Goal: Task Accomplishment & Management: Complete application form

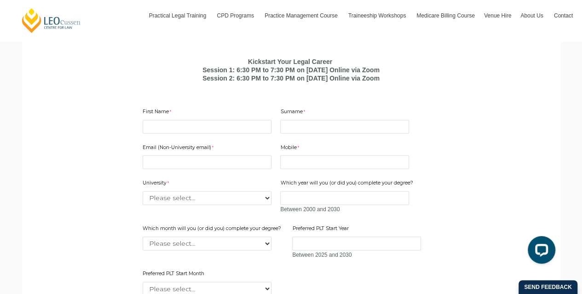
scroll to position [598, 0]
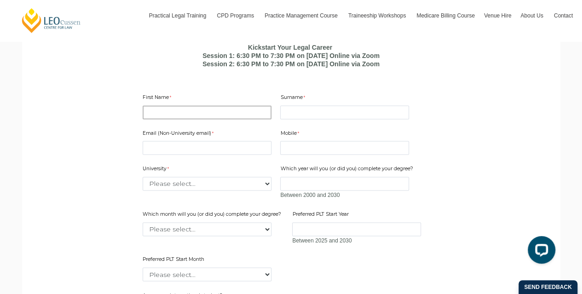
click at [176, 119] on input "First Name" at bounding box center [207, 112] width 129 height 14
type input "Thini"
type input "[PERSON_NAME]"
click at [177, 155] on input "Email (Non-University email)" at bounding box center [207, 148] width 129 height 14
type input "[EMAIL_ADDRESS][DOMAIN_NAME]"
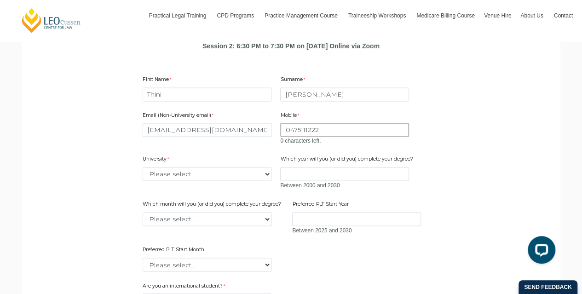
scroll to position [690, 0]
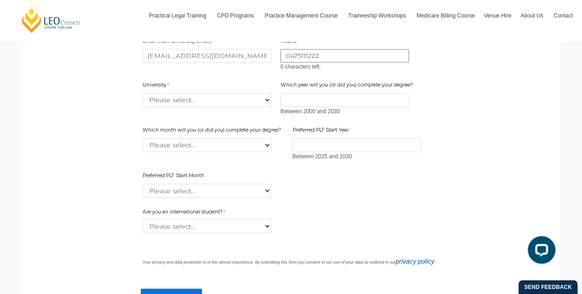
type input "0475111222"
click at [268, 109] on div "University Please select... [GEOGRAPHIC_DATA] [GEOGRAPHIC_DATA] [GEOGRAPHIC_DAT…" at bounding box center [207, 94] width 136 height 29
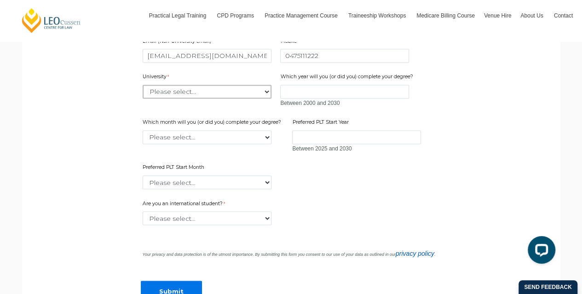
select select "tfa_2179"
click at [143, 98] on select "Please select... [GEOGRAPHIC_DATA] [GEOGRAPHIC_DATA] [GEOGRAPHIC_DATA] [GEOGRAP…" at bounding box center [207, 92] width 129 height 14
click at [269, 144] on select "Please select... January February March April May June July August September Oc…" at bounding box center [207, 137] width 129 height 14
select select "tfa_2233"
click at [143, 144] on select "Please select... January February March April May June July August September Oc…" at bounding box center [207, 137] width 129 height 14
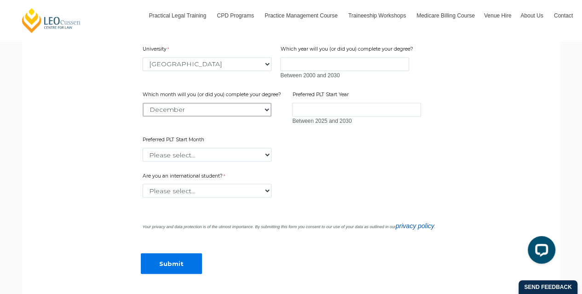
scroll to position [736, 0]
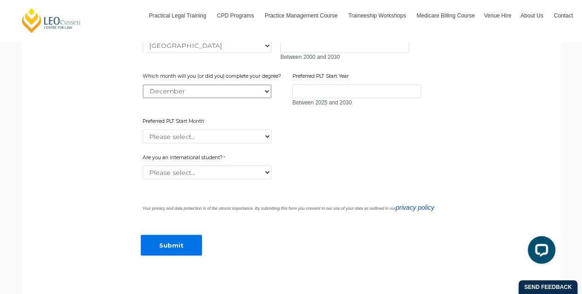
click at [264, 98] on select "Please select... January February March April May June July August September Oc…" at bounding box center [207, 91] width 129 height 14
select select
click at [143, 98] on select "Please select... January February March April May June July August September Oc…" at bounding box center [207, 91] width 129 height 14
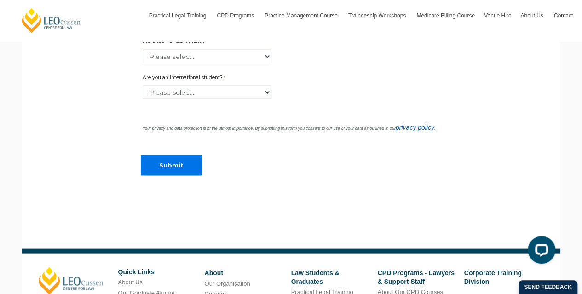
scroll to position [874, 0]
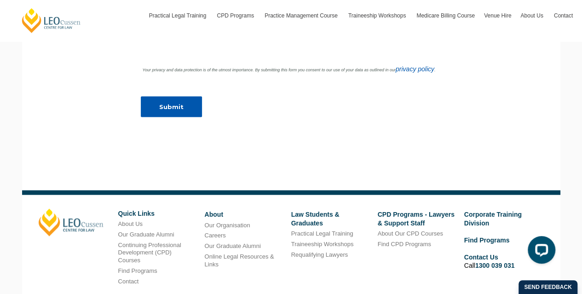
click at [179, 117] on input "Submit" at bounding box center [171, 107] width 61 height 21
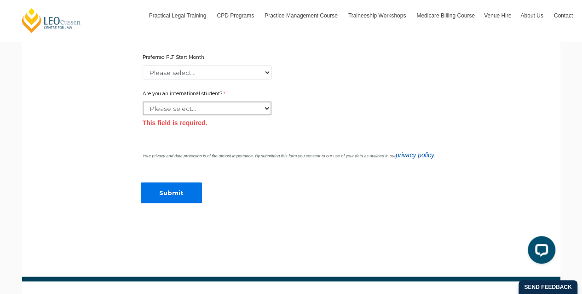
scroll to position [780, 0]
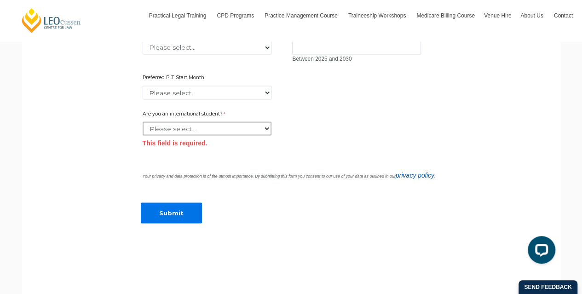
click at [268, 135] on select "Please select... Yes No" at bounding box center [207, 128] width 129 height 14
select select "tfa_60"
click at [143, 135] on select "Please select... Yes No" at bounding box center [207, 128] width 129 height 14
click at [170, 223] on input "Submit" at bounding box center [171, 212] width 61 height 21
